Goal: Task Accomplishment & Management: Use online tool/utility

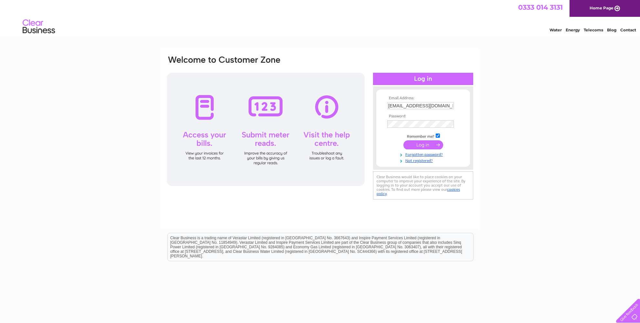
click at [426, 142] on input "submit" at bounding box center [423, 144] width 40 height 9
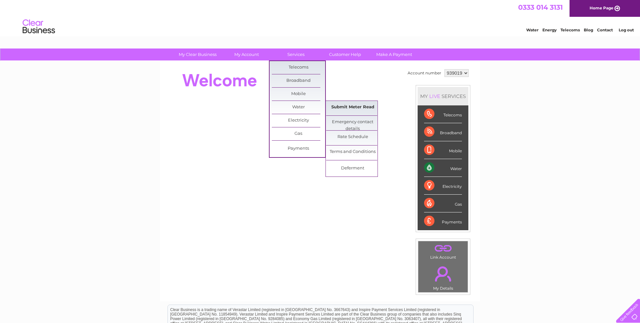
click at [337, 107] on link "Submit Meter Read" at bounding box center [352, 107] width 53 height 13
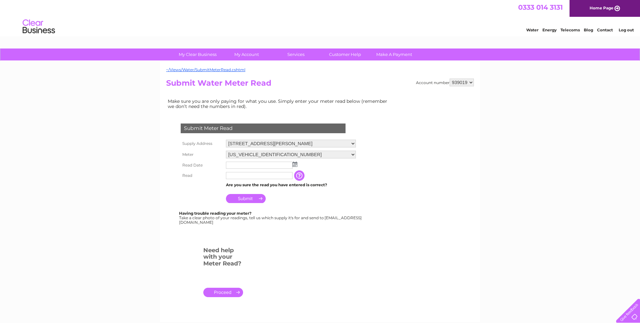
click at [294, 166] on img at bounding box center [294, 164] width 5 height 5
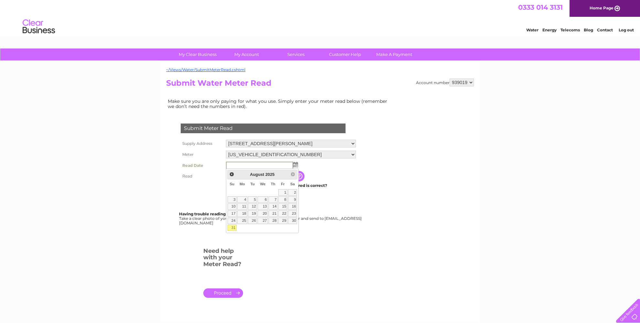
click at [230, 228] on link "31" at bounding box center [231, 227] width 9 height 6
type input "[DATE]"
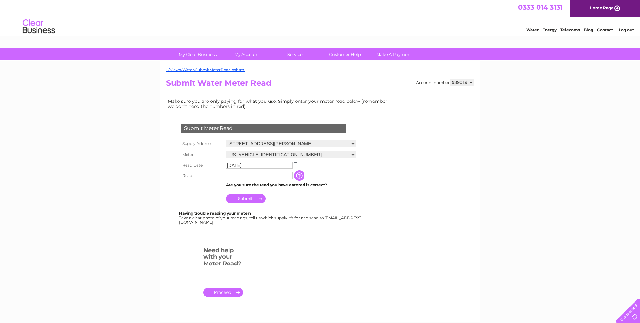
click at [245, 180] on td at bounding box center [259, 175] width 70 height 10
click at [240, 179] on input "text" at bounding box center [259, 175] width 67 height 7
type input "03293"
click at [240, 200] on input "Submit" at bounding box center [246, 198] width 40 height 9
